Goal: Transaction & Acquisition: Purchase product/service

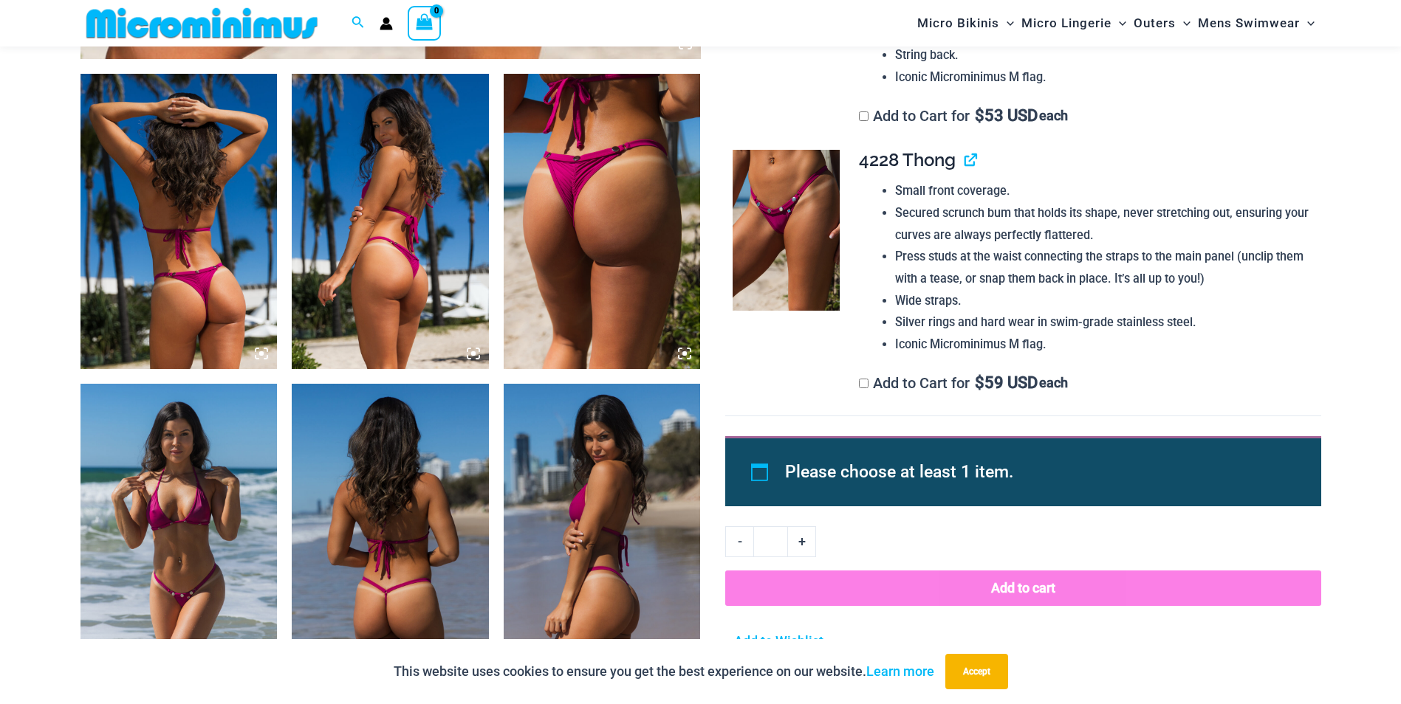
scroll to position [978, 0]
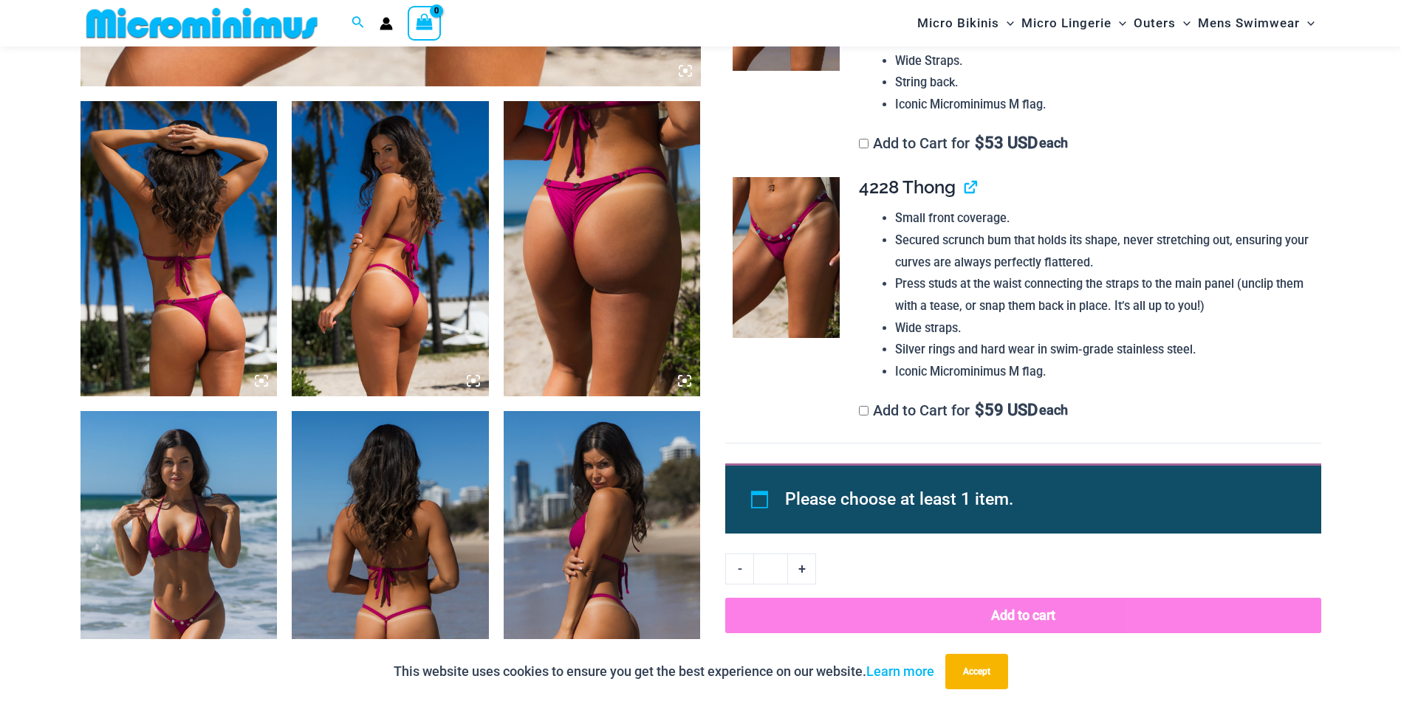
type input "**********"
click at [782, 252] on img at bounding box center [786, 257] width 107 height 161
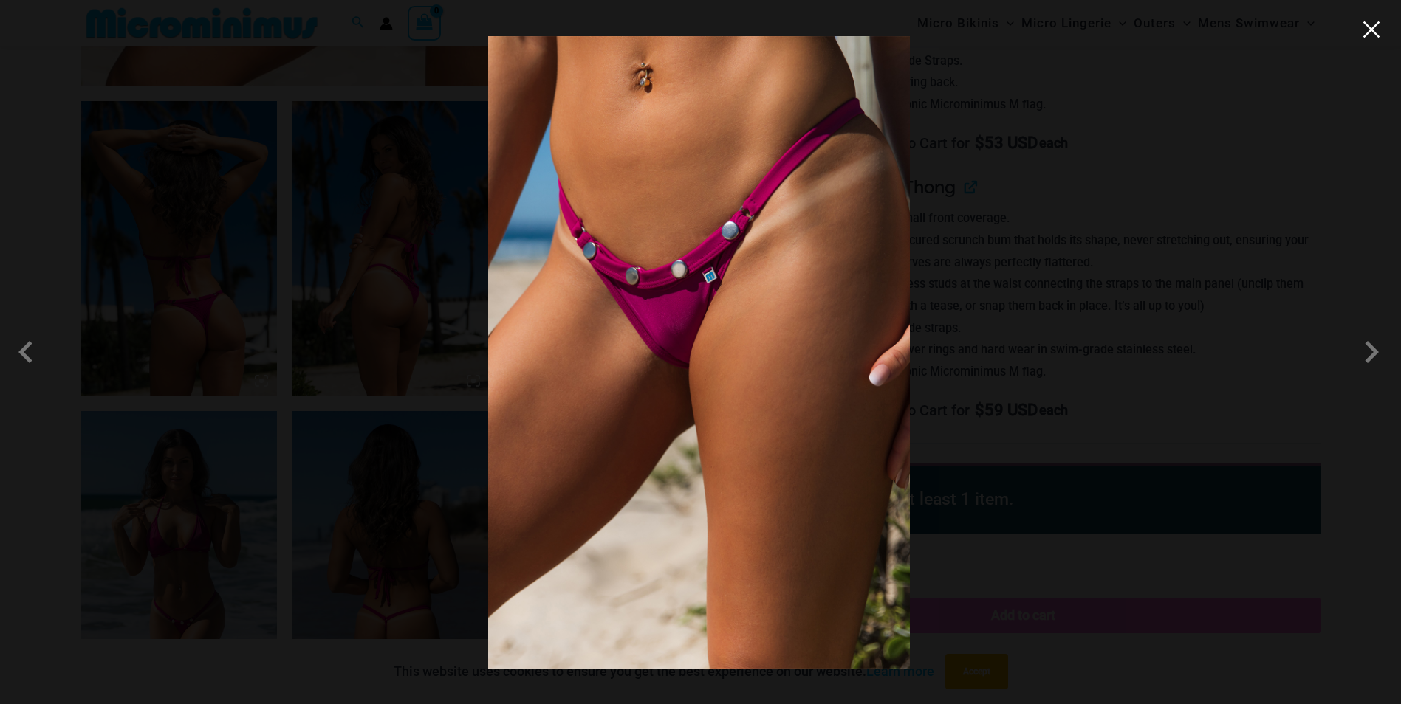
click at [1372, 38] on button "Close" at bounding box center [1371, 29] width 22 height 22
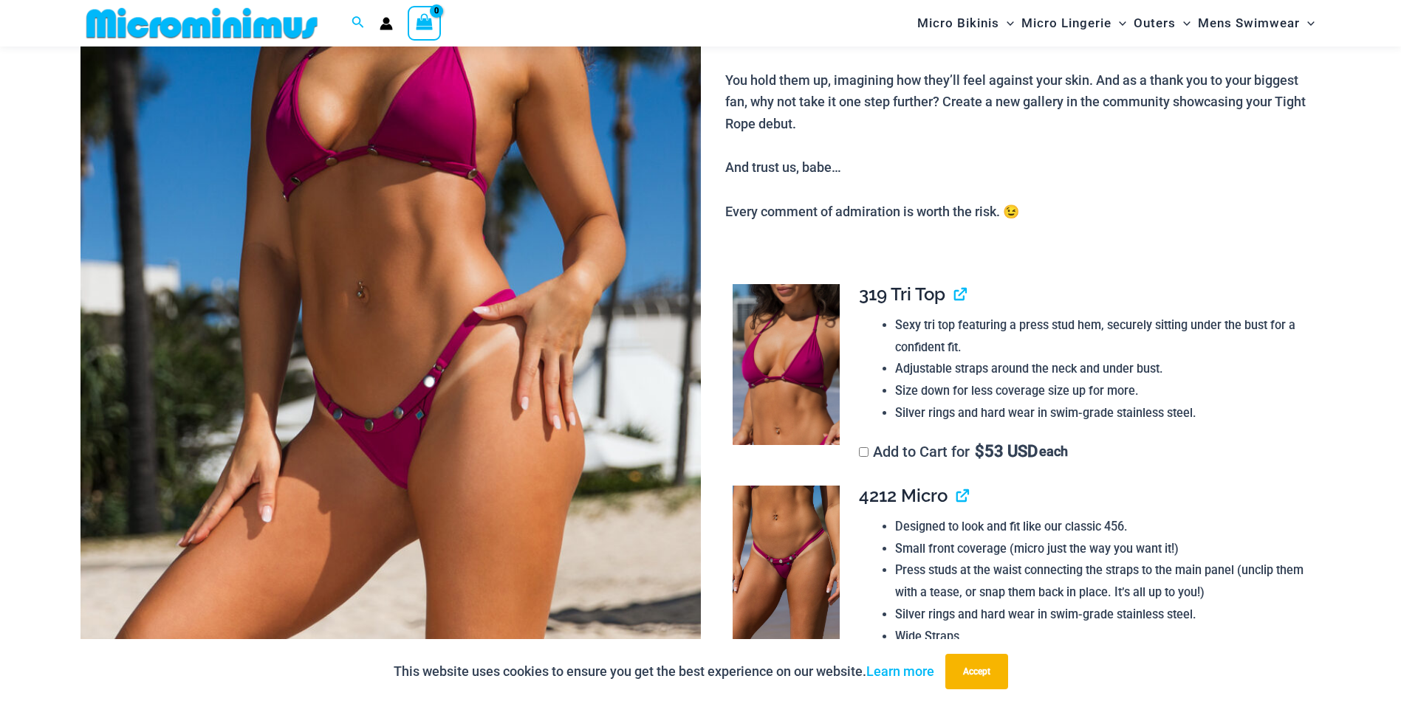
scroll to position [363, 0]
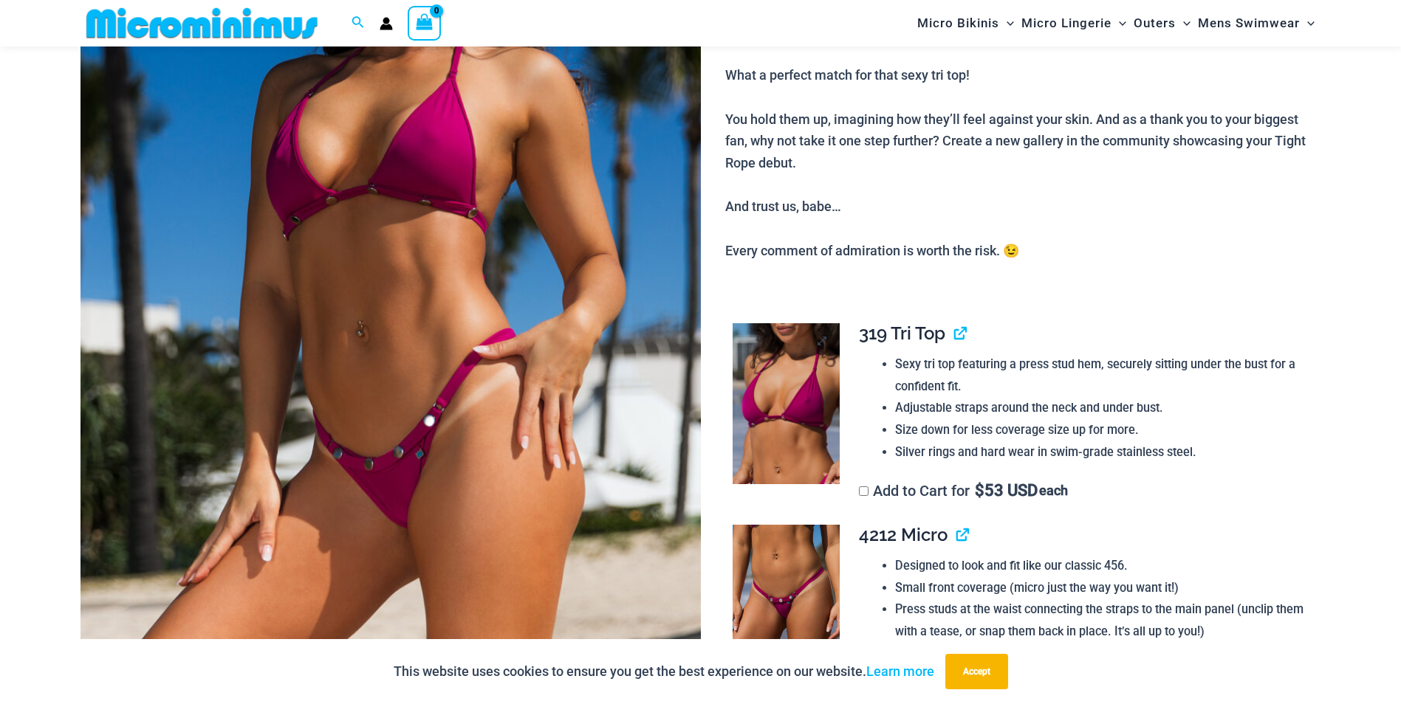
click at [768, 388] on img at bounding box center [786, 403] width 107 height 161
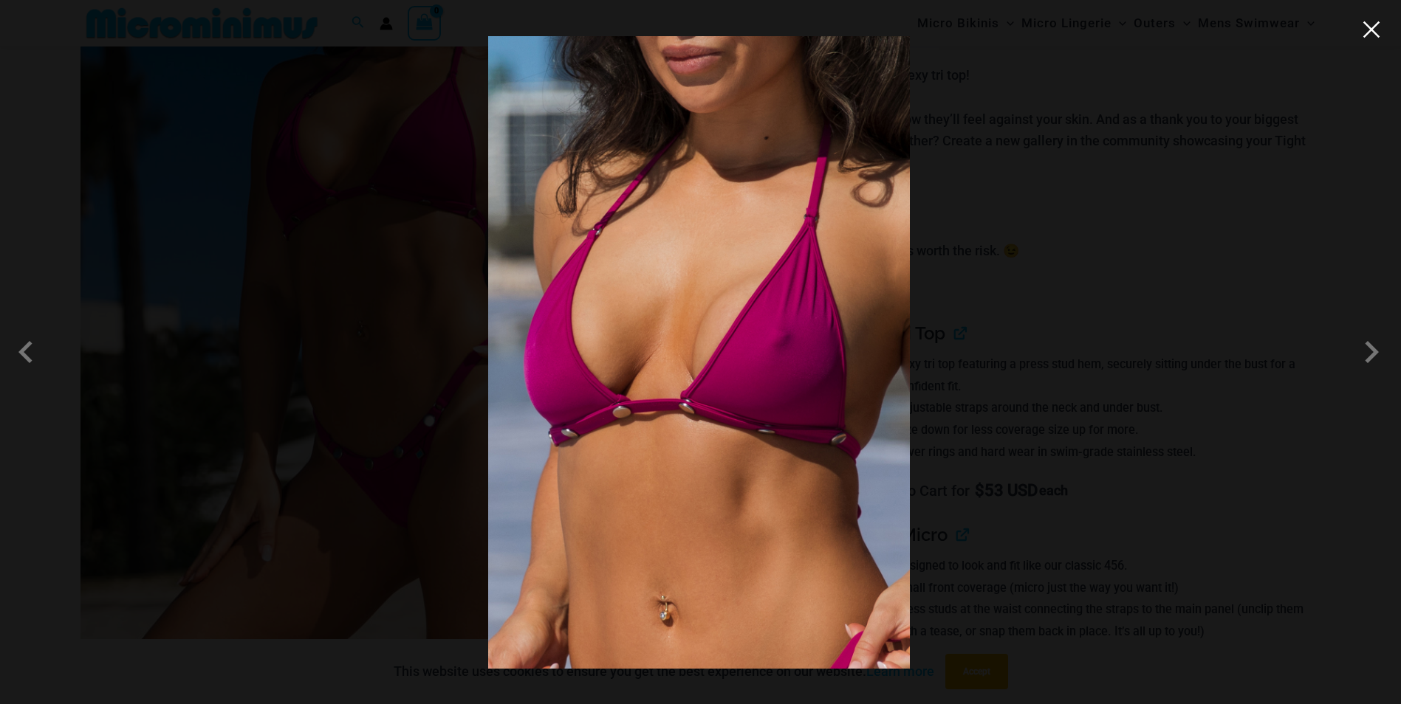
click at [1365, 38] on button "Close" at bounding box center [1371, 29] width 22 height 22
